Goal: Task Accomplishment & Management: Manage account settings

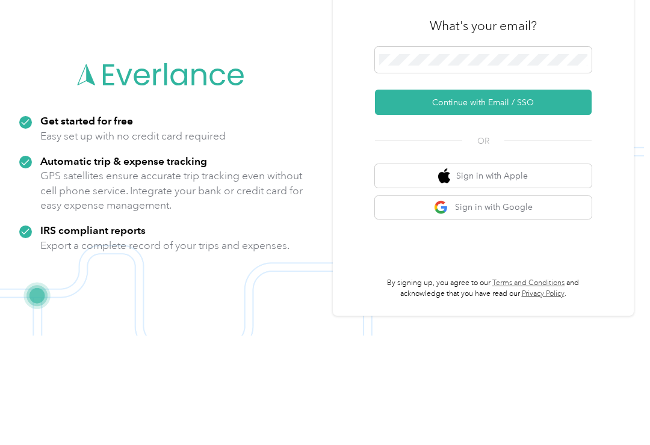
click at [524, 199] on button "Continue with Email / SSO" at bounding box center [483, 211] width 217 height 25
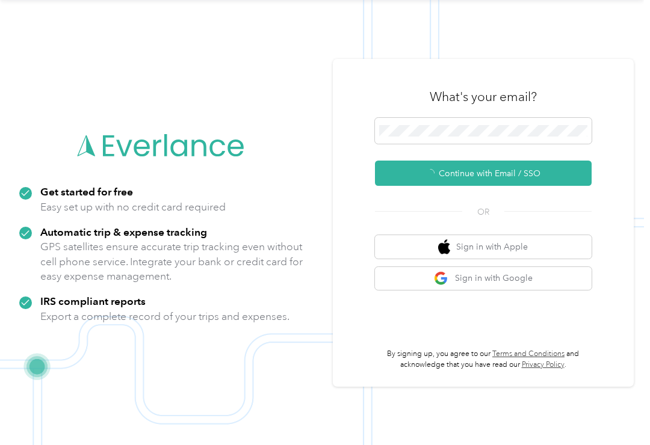
scroll to position [2, 0]
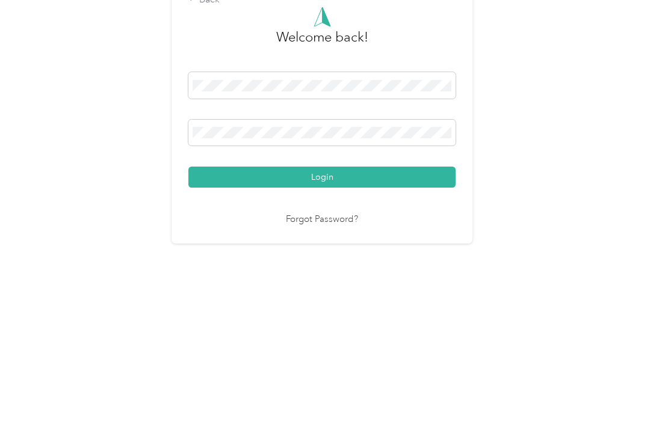
click at [235, 286] on button "Login" at bounding box center [321, 296] width 267 height 21
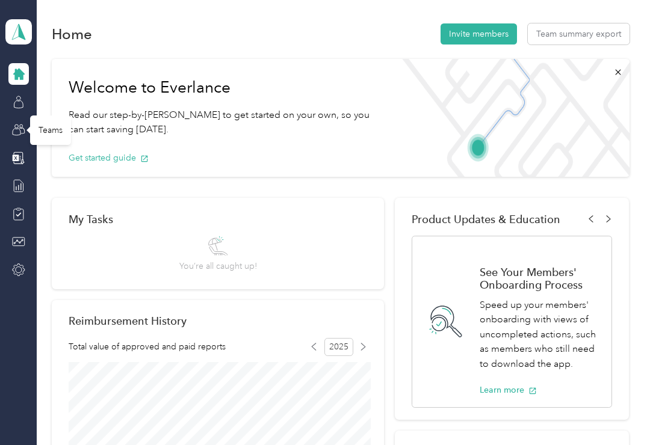
click at [52, 134] on div "Teams" at bounding box center [50, 130] width 41 height 29
click at [50, 130] on div "Teams" at bounding box center [50, 130] width 41 height 29
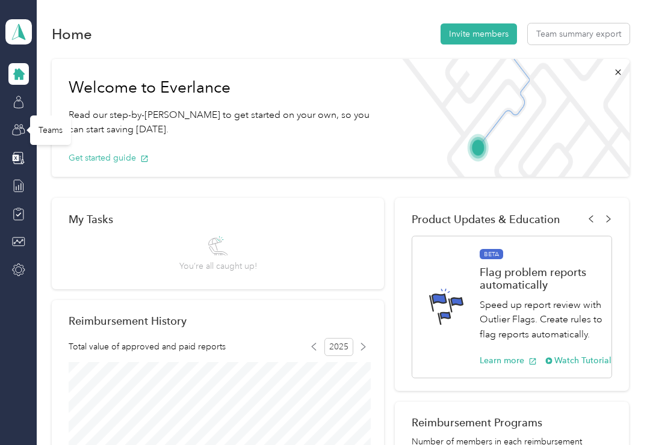
click at [20, 128] on icon at bounding box center [18, 129] width 13 height 13
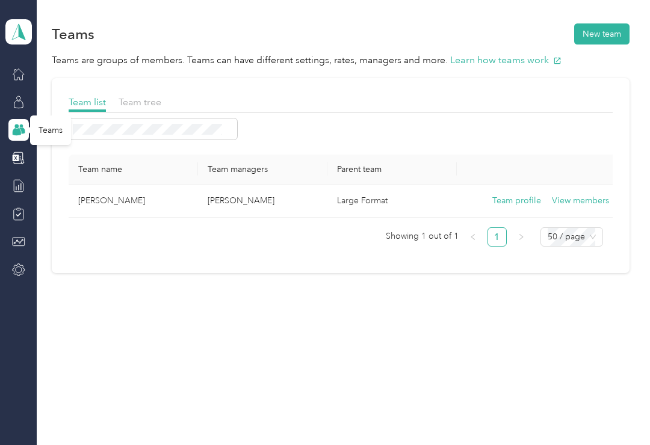
click at [580, 203] on button "View members" at bounding box center [580, 200] width 57 height 13
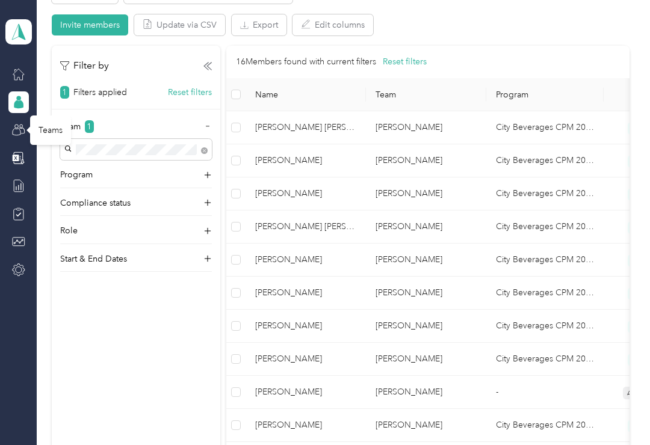
scroll to position [245, 0]
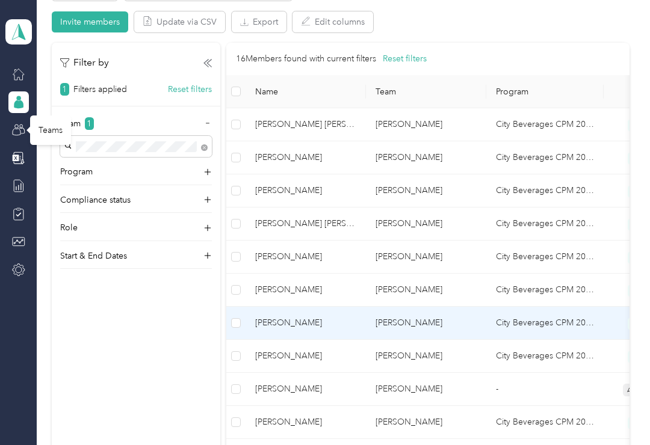
click at [329, 327] on span "Edwin A. Frias" at bounding box center [305, 323] width 101 height 13
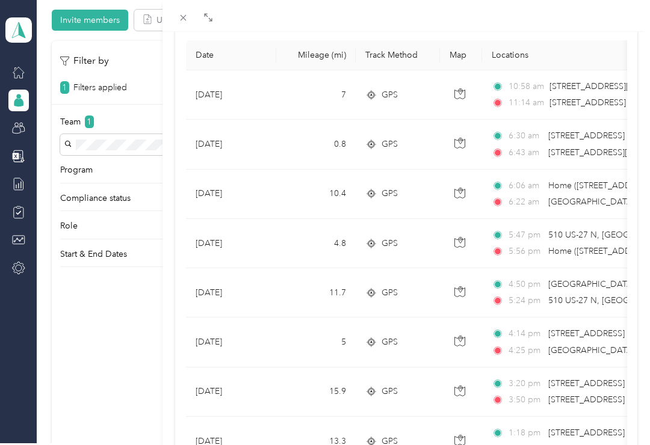
scroll to position [124, 0]
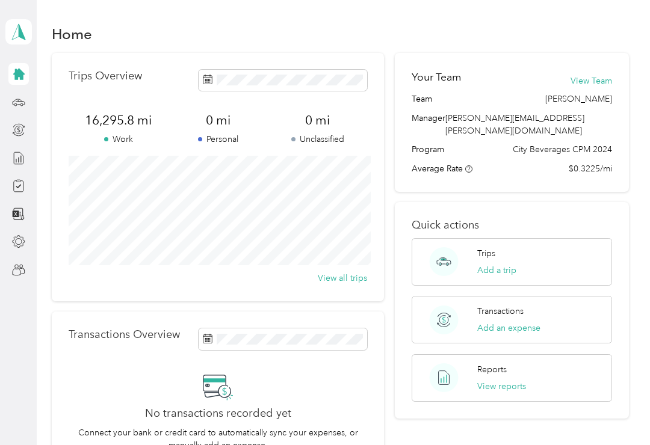
click at [21, 271] on icon at bounding box center [18, 270] width 13 height 13
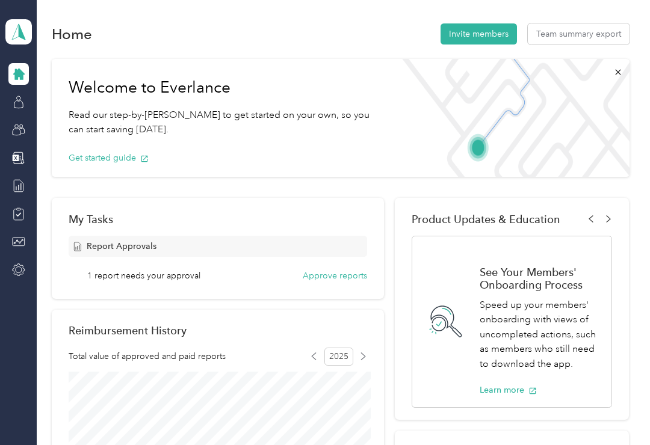
click at [341, 267] on div "Report Approvals 1 report needs your approval Approve reports" at bounding box center [218, 259] width 299 height 46
click at [345, 274] on button "Approve reports" at bounding box center [335, 276] width 64 height 13
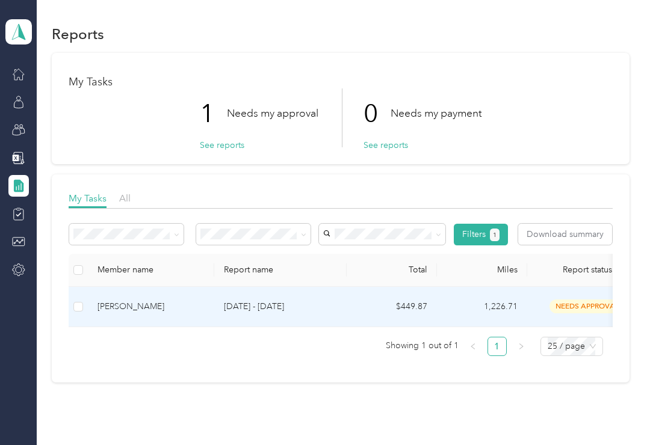
click at [239, 299] on td "[DATE] - [DATE]" at bounding box center [280, 307] width 132 height 40
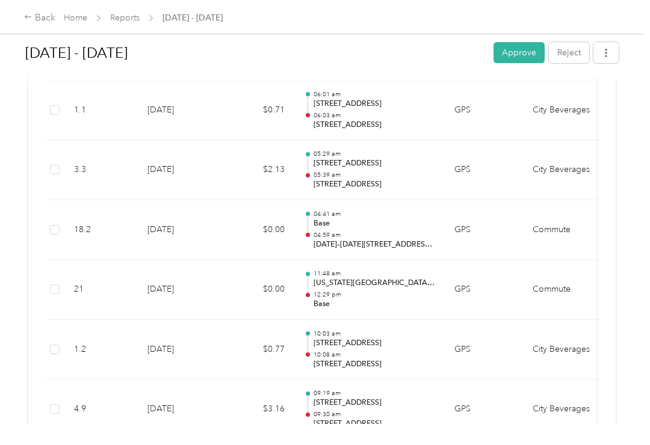
click at [592, 209] on td "Commute" at bounding box center [568, 230] width 90 height 60
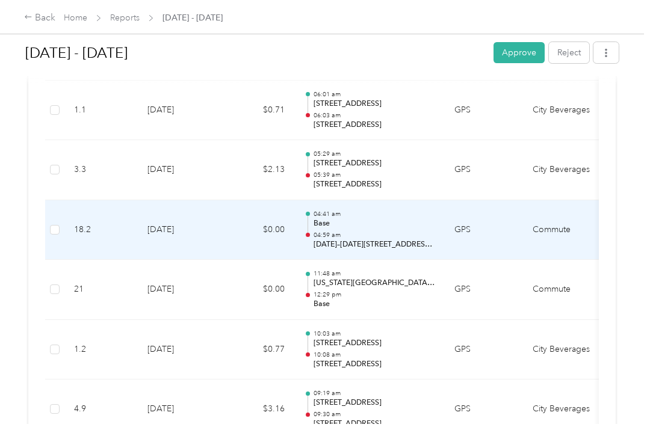
scroll to position [1313, 0]
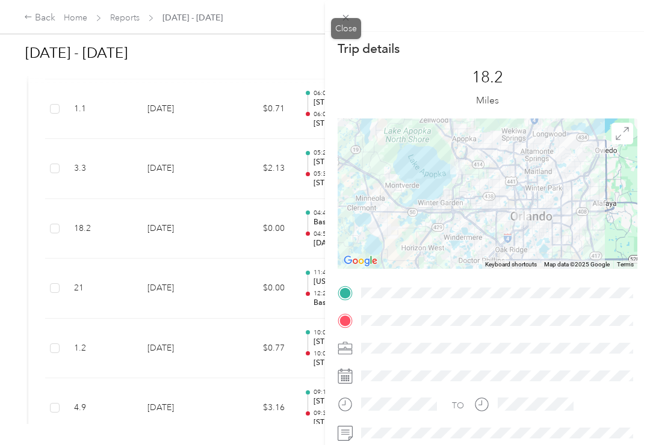
click at [347, 15] on icon at bounding box center [346, 18] width 10 height 10
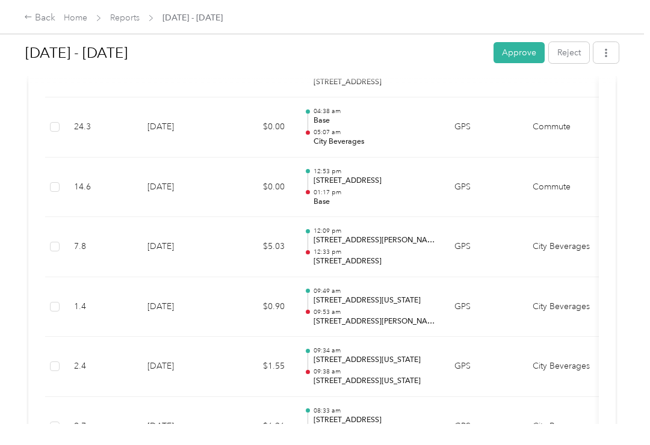
scroll to position [861, 0]
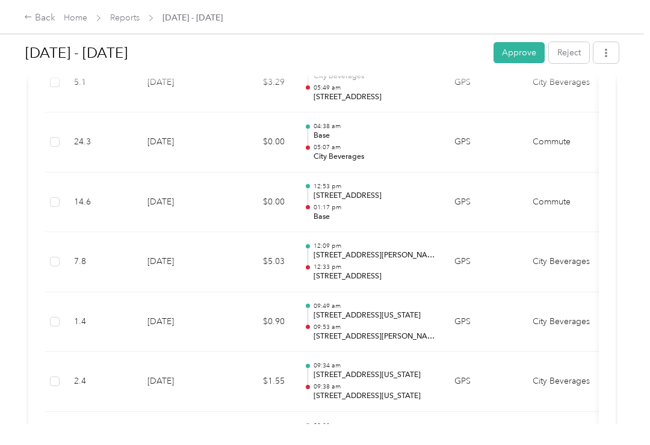
click at [590, 173] on td "Commute" at bounding box center [568, 203] width 90 height 60
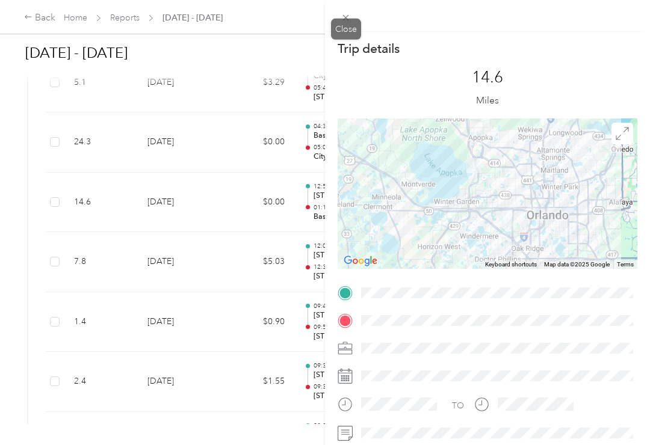
click at [347, 17] on icon at bounding box center [346, 18] width 10 height 10
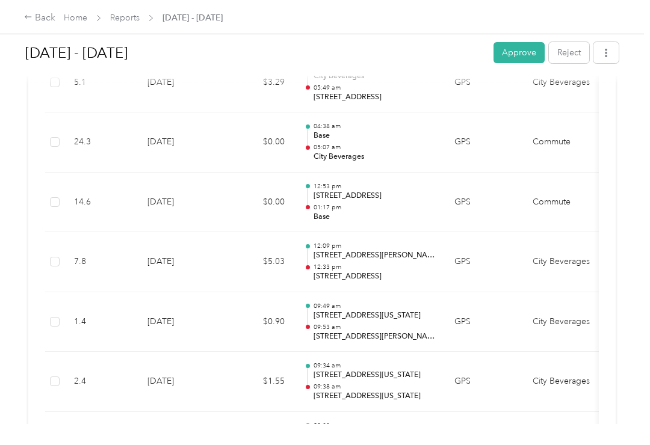
click at [529, 51] on button "Approve" at bounding box center [519, 52] width 51 height 21
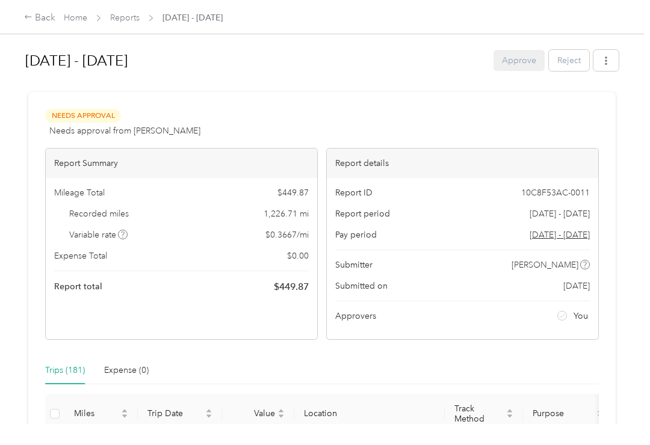
scroll to position [0, 0]
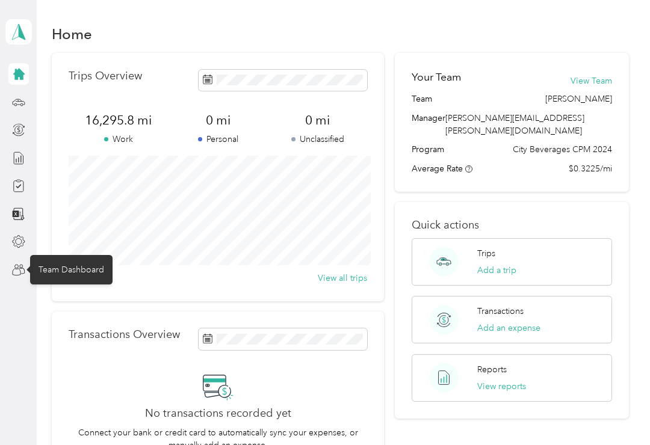
click at [62, 271] on div "Team Dashboard" at bounding box center [71, 269] width 82 height 29
click at [19, 273] on icon at bounding box center [18, 270] width 13 height 13
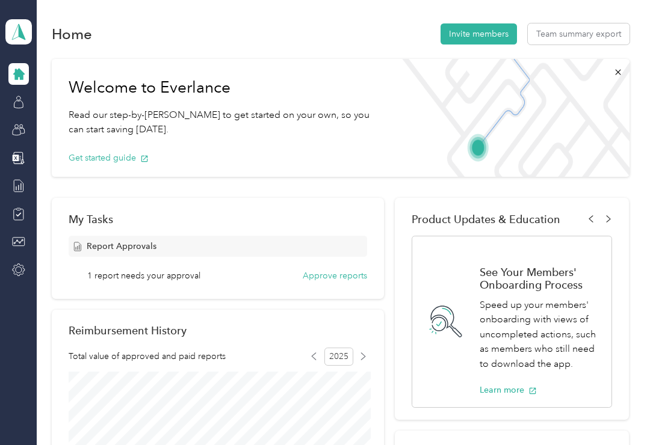
click at [346, 282] on button "Approve reports" at bounding box center [335, 276] width 64 height 13
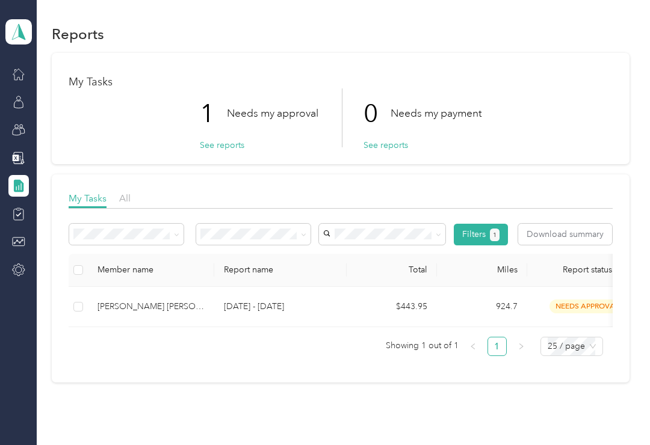
click at [241, 305] on p "[DATE] - [DATE]" at bounding box center [280, 306] width 113 height 13
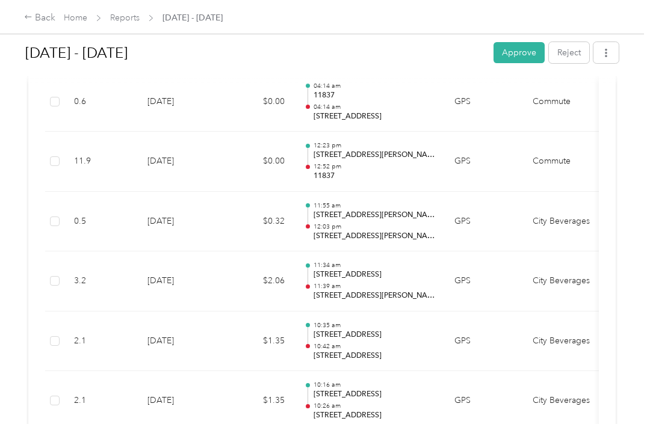
scroll to position [1814, 0]
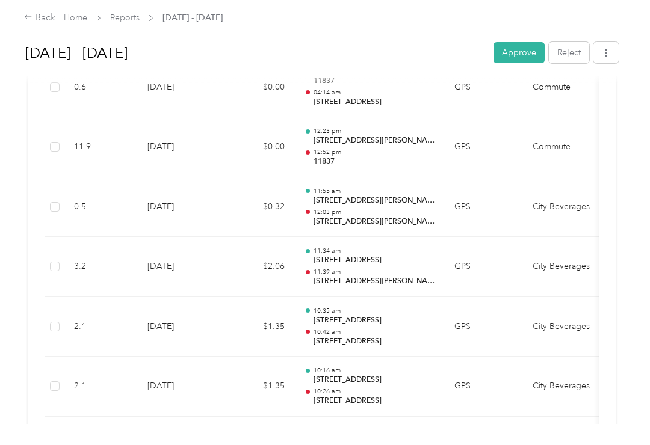
click at [595, 254] on td "City Beverages" at bounding box center [568, 267] width 90 height 60
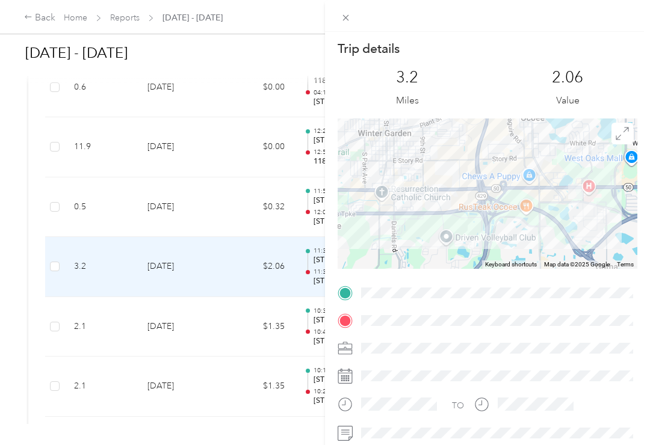
click at [344, 14] on icon at bounding box center [346, 18] width 10 height 10
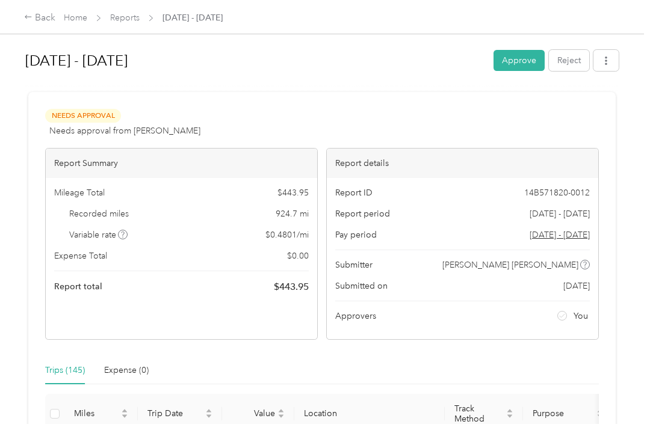
scroll to position [0, 0]
click at [522, 67] on button "Approve" at bounding box center [519, 60] width 51 height 21
